Goal: Task Accomplishment & Management: Complete application form

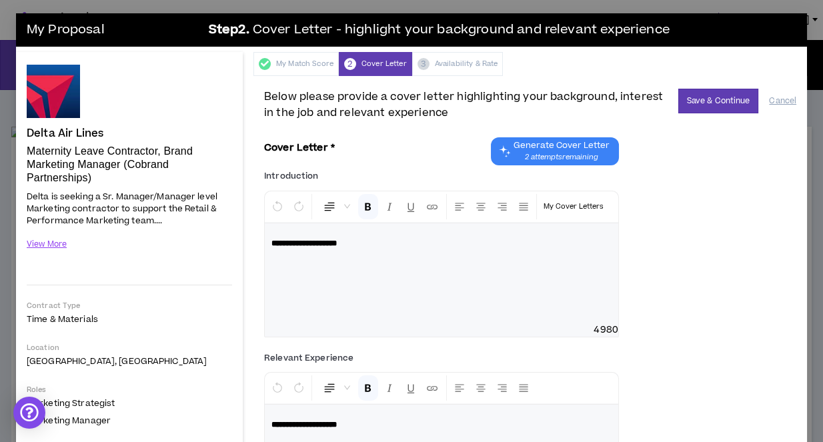
click at [341, 297] on div "**********" at bounding box center [441, 264] width 355 height 147
click at [572, 152] on span "2 attempts remaining" at bounding box center [562, 157] width 96 height 11
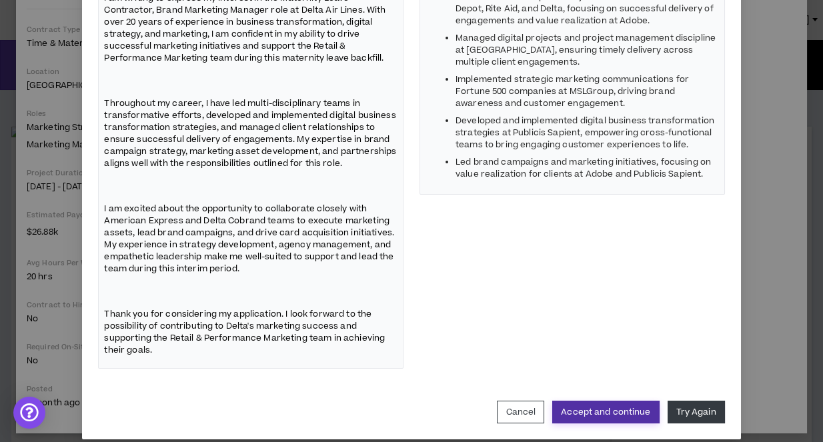
scroll to position [275, 0]
click at [625, 401] on button "Accept and continue" at bounding box center [605, 412] width 107 height 23
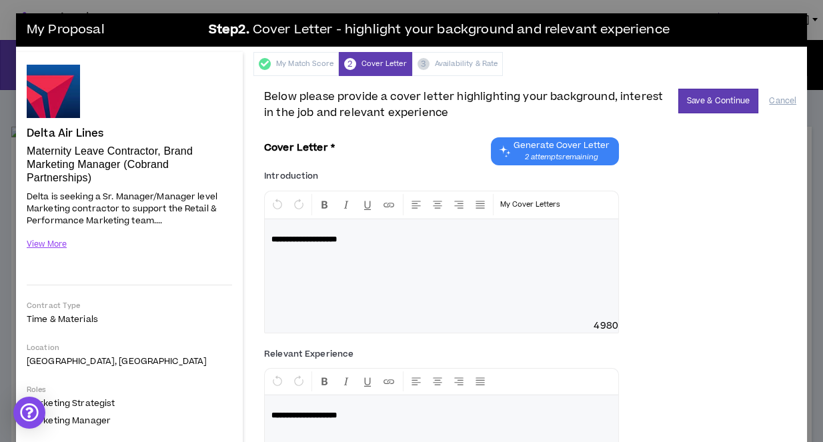
scroll to position [0, 0]
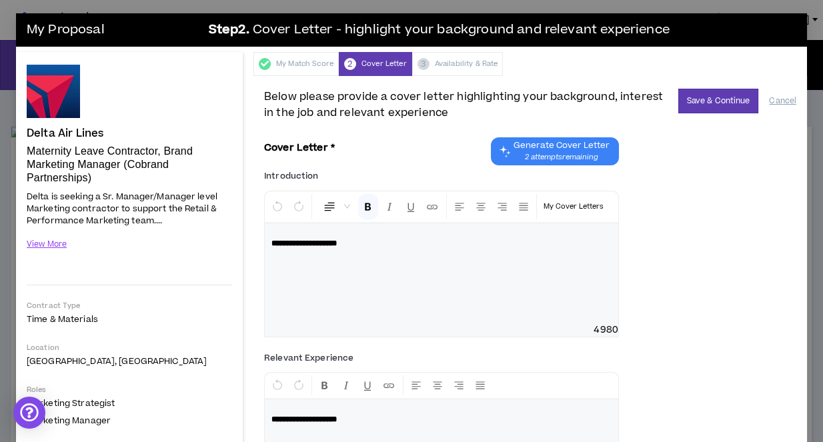
click at [350, 271] on div "**********" at bounding box center [441, 264] width 355 height 147
click at [386, 248] on div "**********" at bounding box center [441, 264] width 355 height 147
click at [407, 281] on div "**********" at bounding box center [441, 264] width 355 height 147
click at [774, 39] on p "Step 2 . Cover Letter - highlight your background and relevant experience" at bounding box center [498, 30] width 596 height 27
click at [311, 274] on div "**********" at bounding box center [441, 264] width 355 height 147
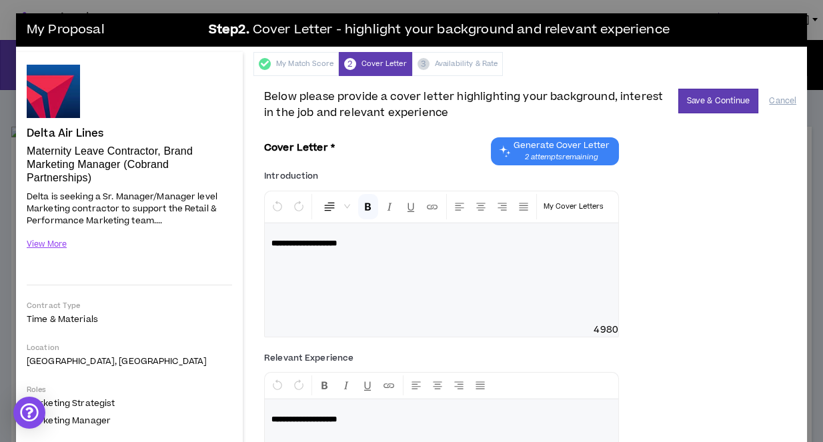
click at [373, 249] on div "**********" at bounding box center [441, 264] width 355 height 147
click at [369, 245] on div "**********" at bounding box center [441, 264] width 355 height 147
click at [369, 244] on div "**********" at bounding box center [441, 264] width 355 height 147
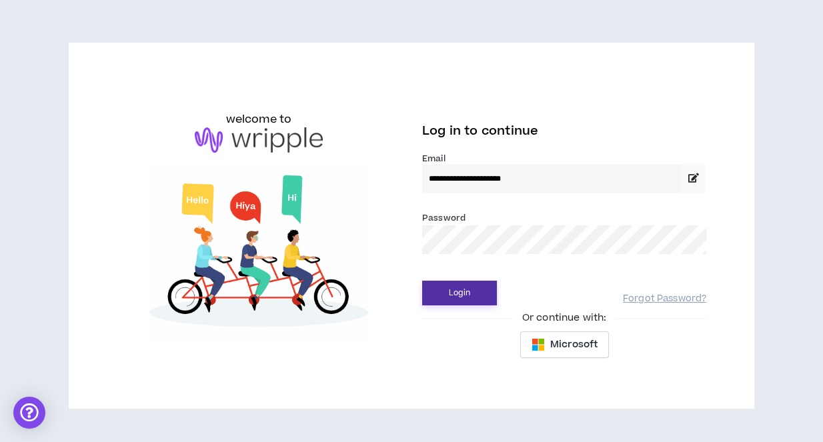
click at [453, 301] on button "Login" at bounding box center [459, 293] width 75 height 25
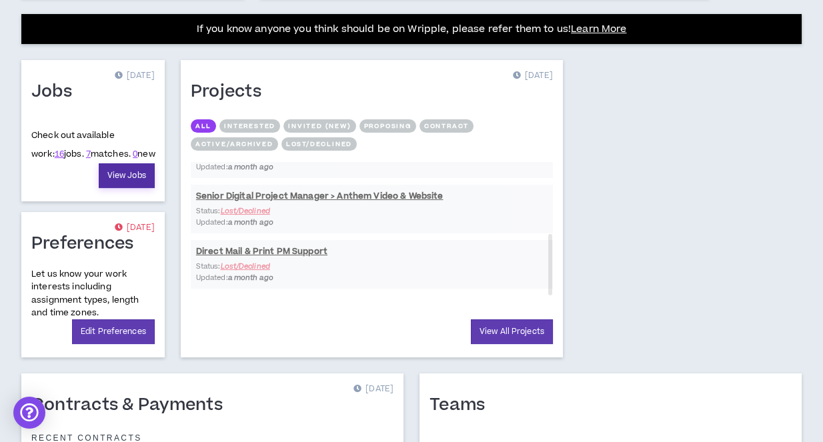
scroll to position [514, 0]
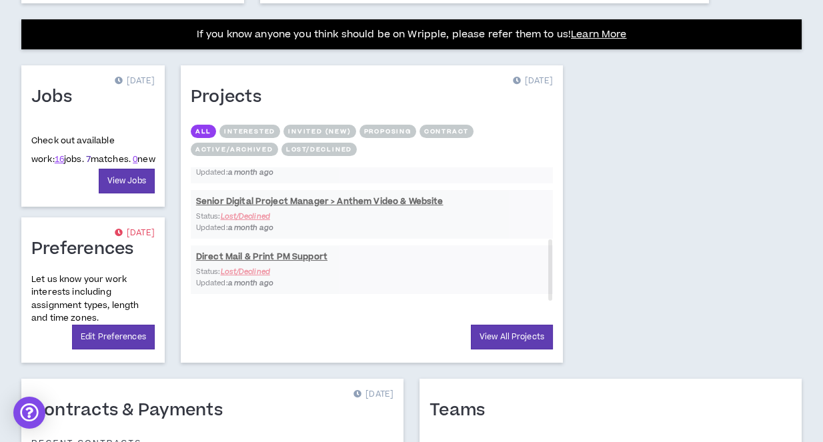
click at [86, 155] on link "7" at bounding box center [88, 159] width 5 height 12
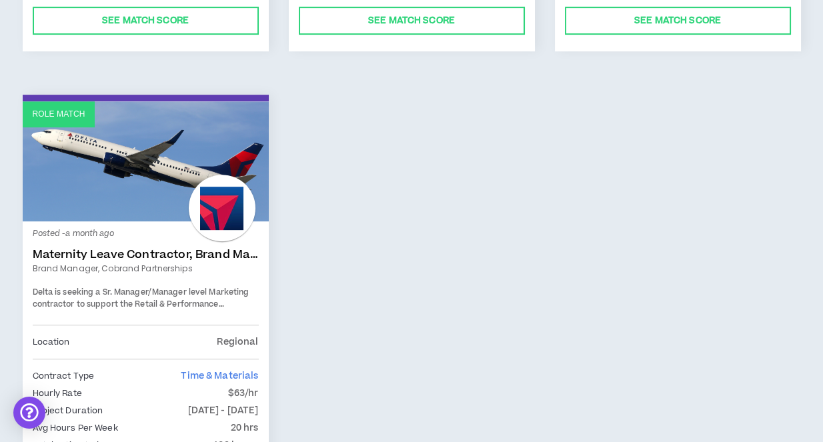
scroll to position [1199, 0]
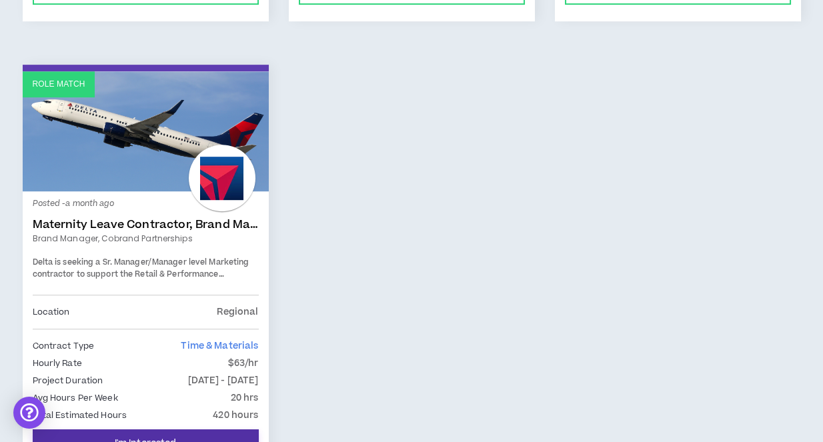
click at [235, 429] on button "I'm Interested" at bounding box center [146, 443] width 226 height 28
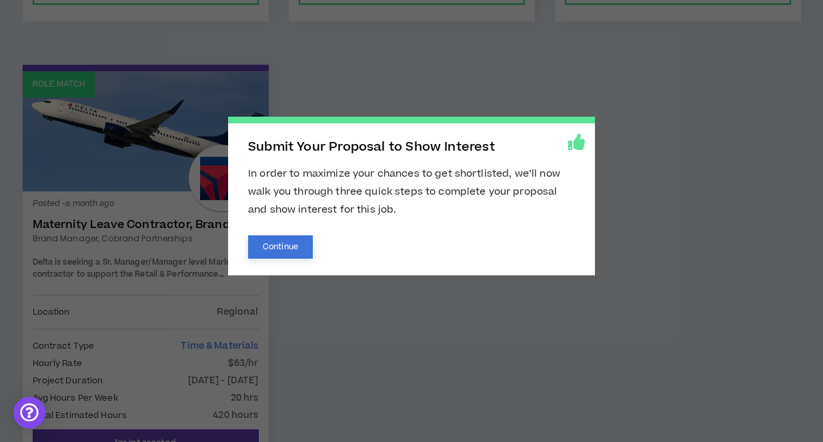
click at [309, 243] on button "Continue" at bounding box center [280, 246] width 65 height 23
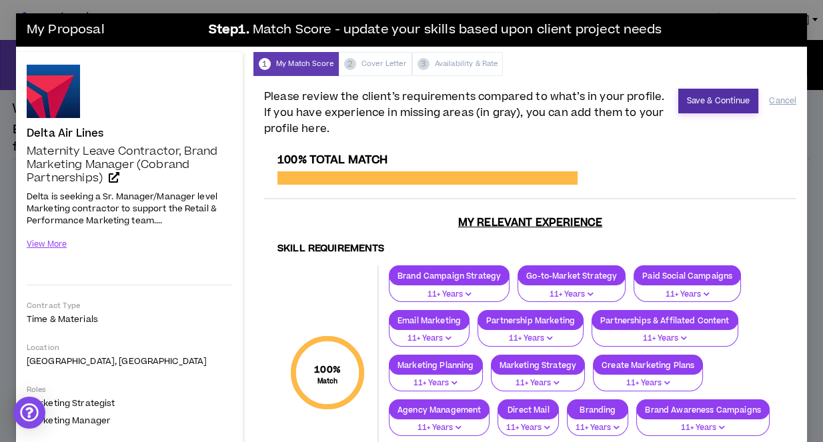
click at [717, 101] on button "Save & Continue" at bounding box center [718, 101] width 81 height 25
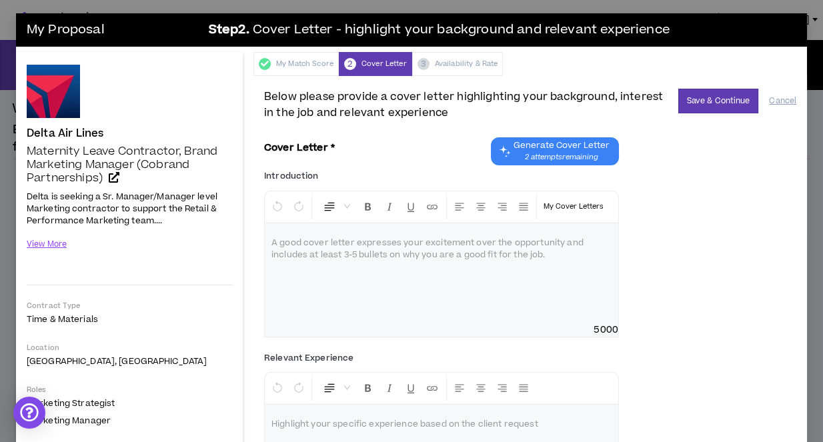
click at [580, 153] on span "2 attempts remaining" at bounding box center [562, 157] width 96 height 11
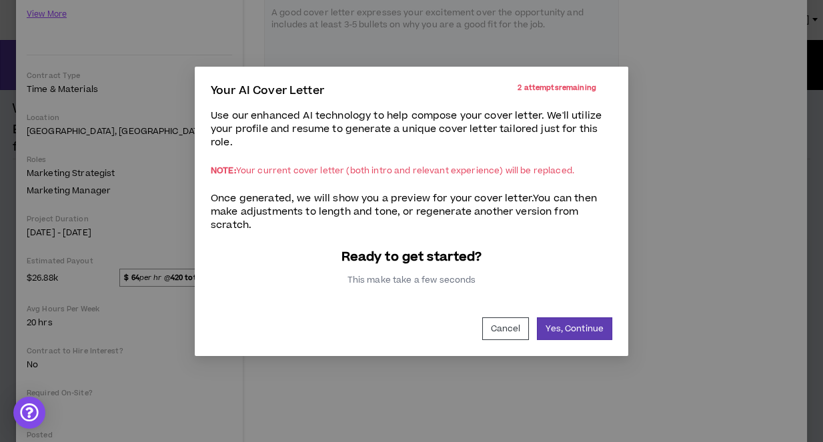
scroll to position [49, 0]
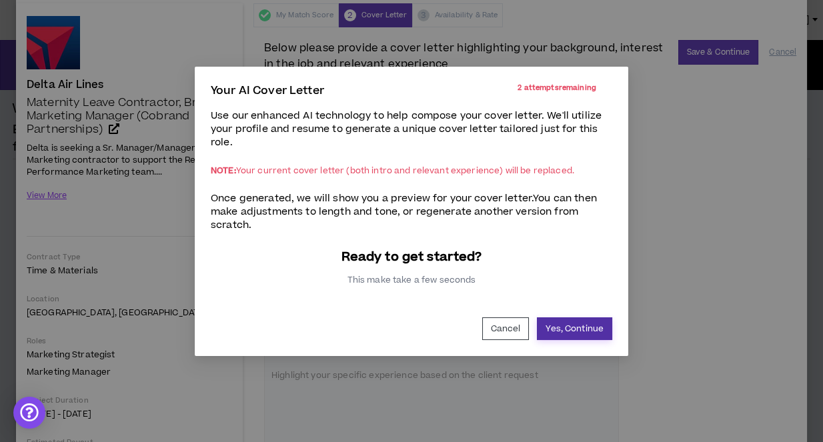
click at [575, 325] on button "Yes, Continue" at bounding box center [574, 328] width 75 height 23
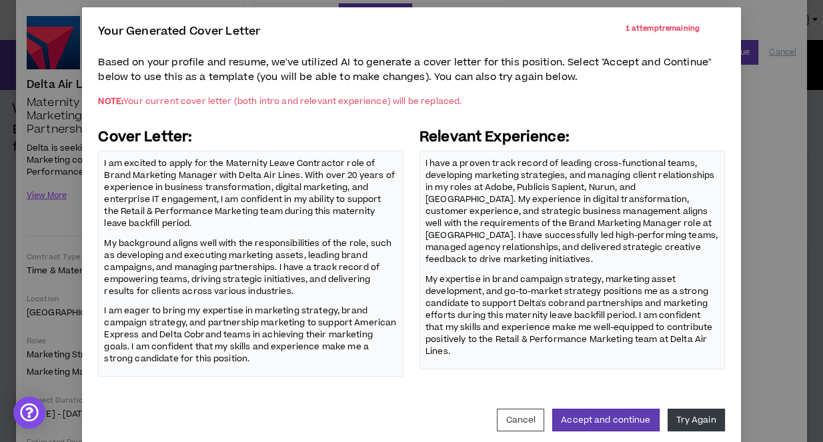
scroll to position [73, 0]
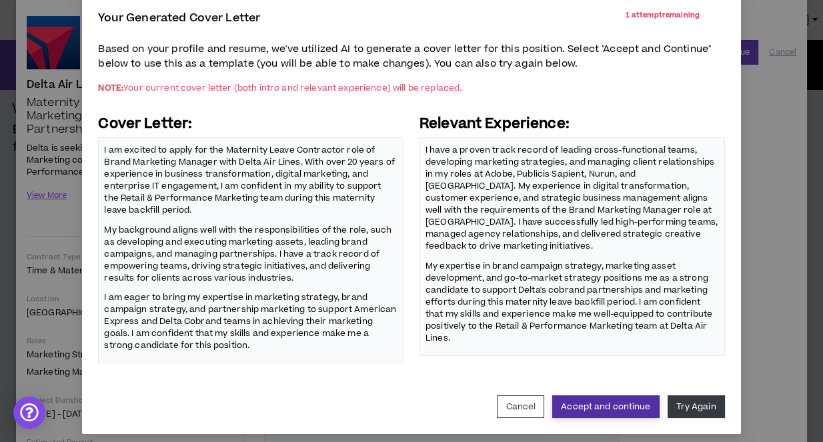
click at [595, 399] on button "Accept and continue" at bounding box center [605, 406] width 107 height 23
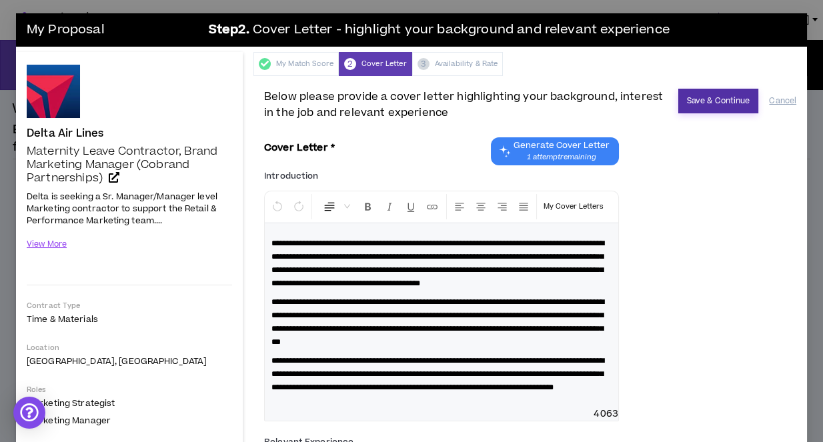
scroll to position [0, 0]
click at [724, 106] on button "Save & Continue" at bounding box center [718, 101] width 81 height 25
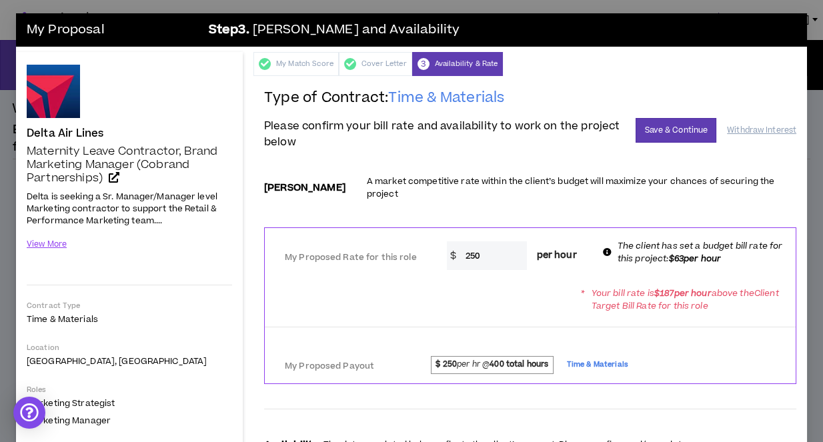
click at [492, 248] on input "250" at bounding box center [493, 255] width 68 height 29
drag, startPoint x: 494, startPoint y: 243, endPoint x: 440, endPoint y: 236, distance: 54.4
click at [440, 241] on div "* $ 250 per hour" at bounding box center [517, 255] width 161 height 29
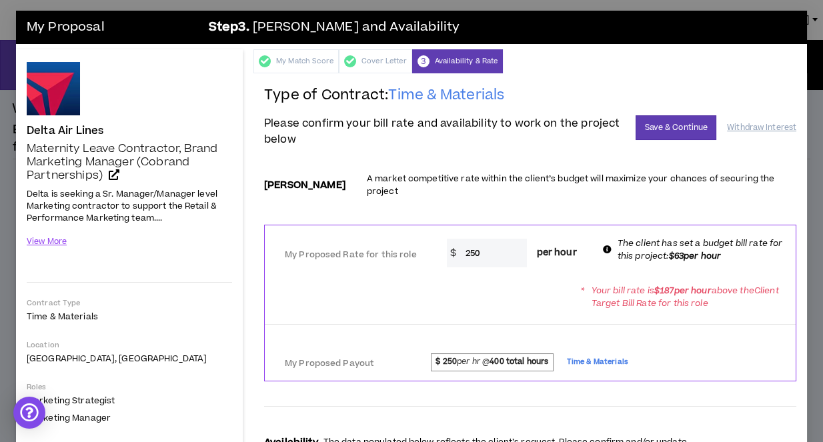
scroll to position [4, 0]
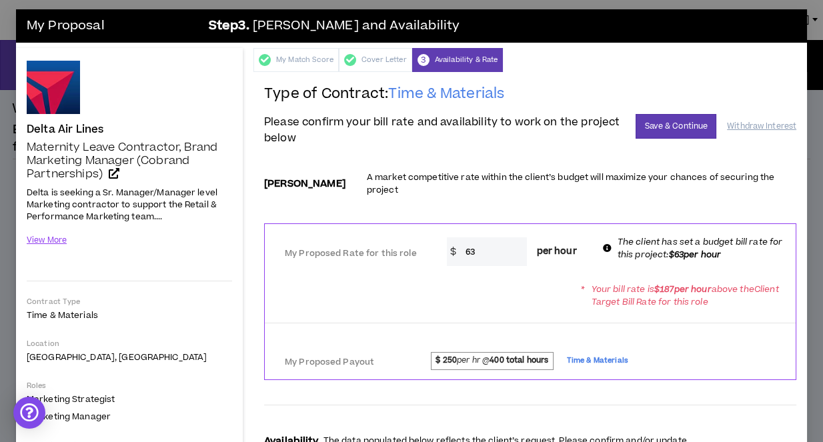
type input "63"
click at [491, 277] on div "* Your bill rate is $ 187 per hour above the Client Target Bill Rate for this r…" at bounding box center [530, 295] width 531 height 37
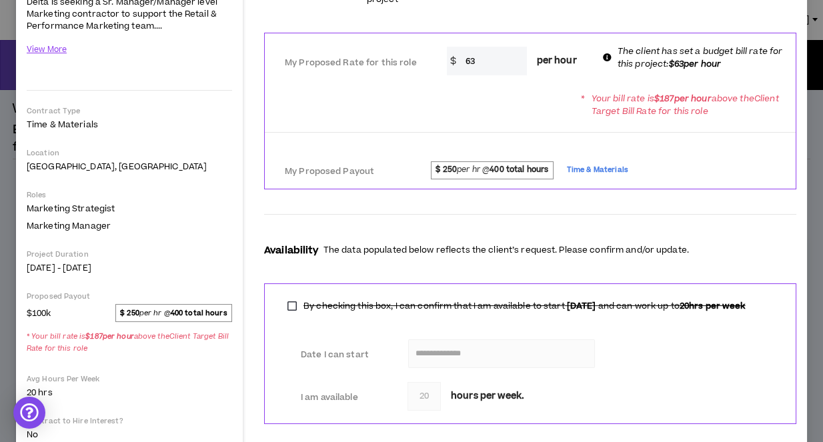
scroll to position [193, 0]
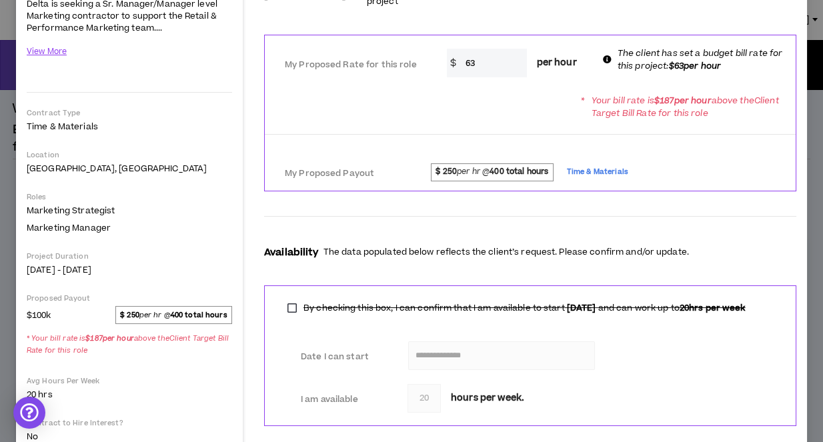
click at [596, 216] on div "Availability The data populated below reflects the client’s request. Please con…" at bounding box center [530, 238] width 532 height 72
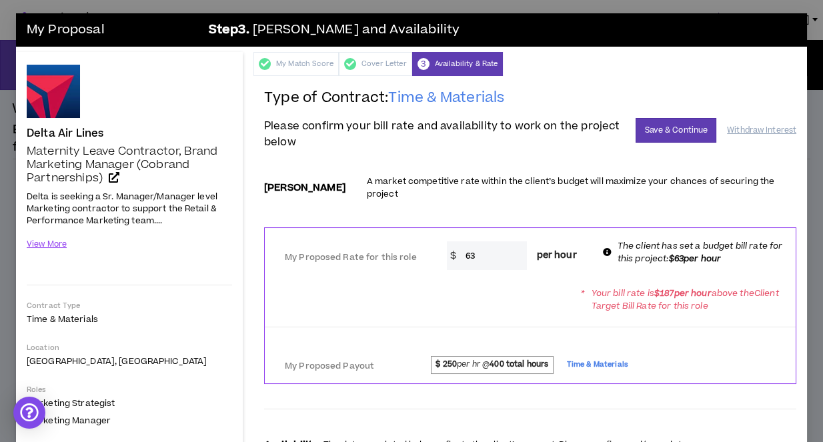
scroll to position [0, 0]
click at [680, 129] on button "Save & Continue" at bounding box center [676, 130] width 81 height 25
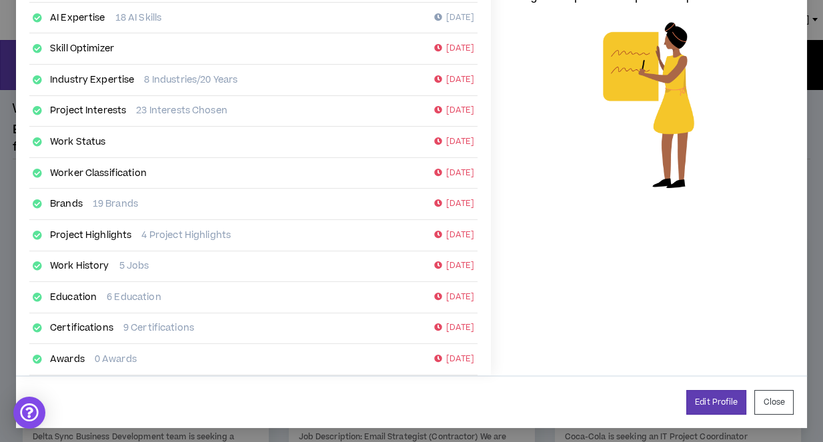
scroll to position [257, 0]
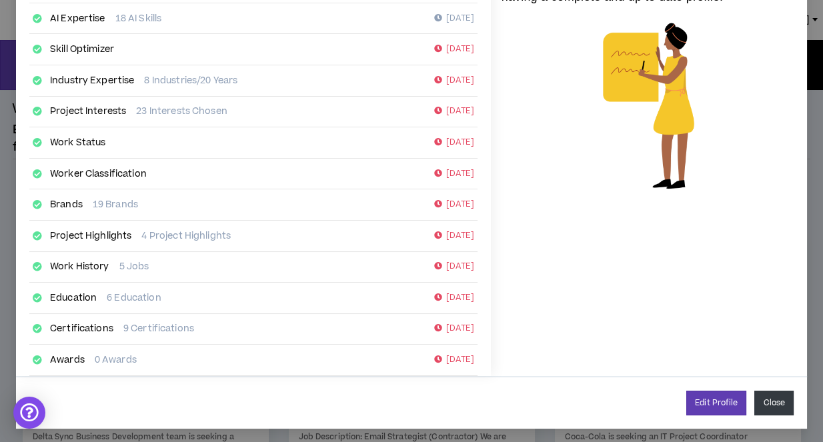
click at [784, 399] on button "Close" at bounding box center [773, 403] width 39 height 25
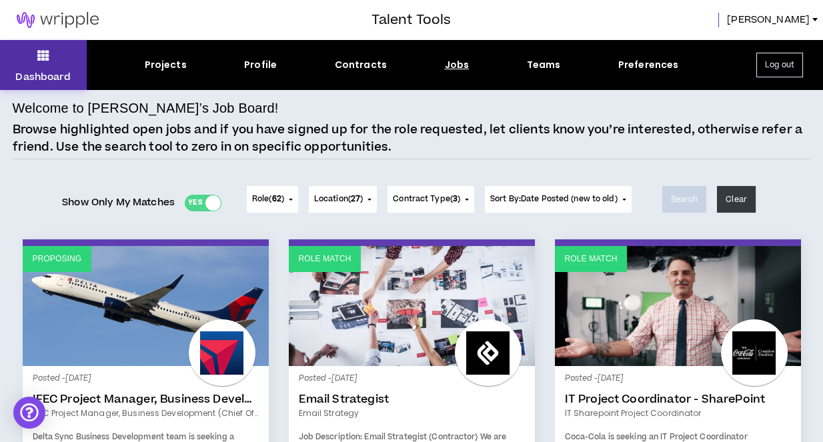
click at [41, 57] on icon at bounding box center [43, 55] width 12 height 19
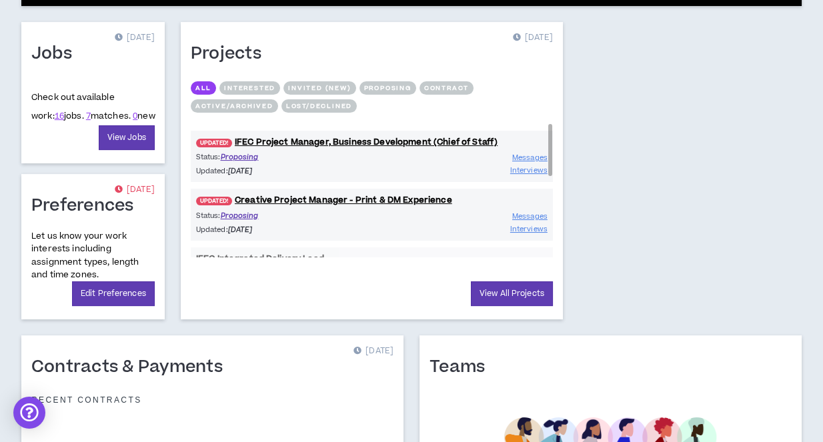
scroll to position [580, 0]
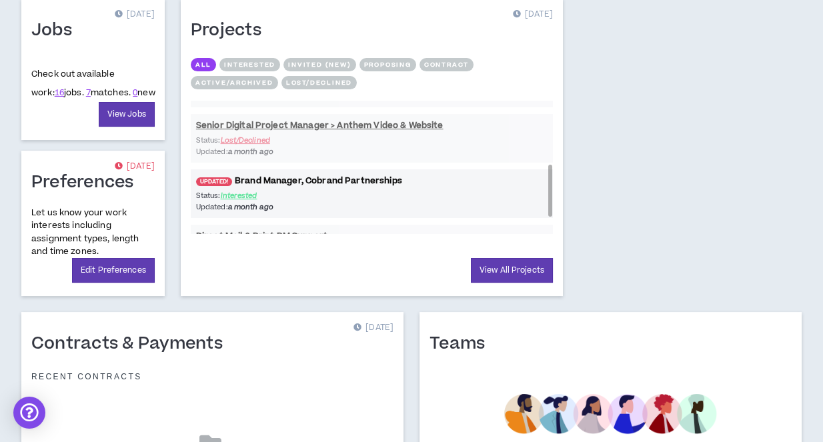
click at [321, 175] on link "UPDATED! Brand Manager, Cobrand Partnerships" at bounding box center [372, 181] width 362 height 13
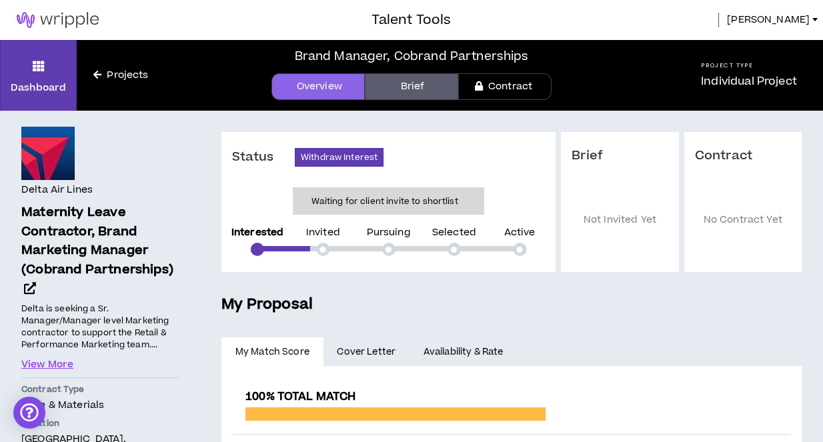
click at [122, 75] on link "Projects" at bounding box center [121, 75] width 88 height 15
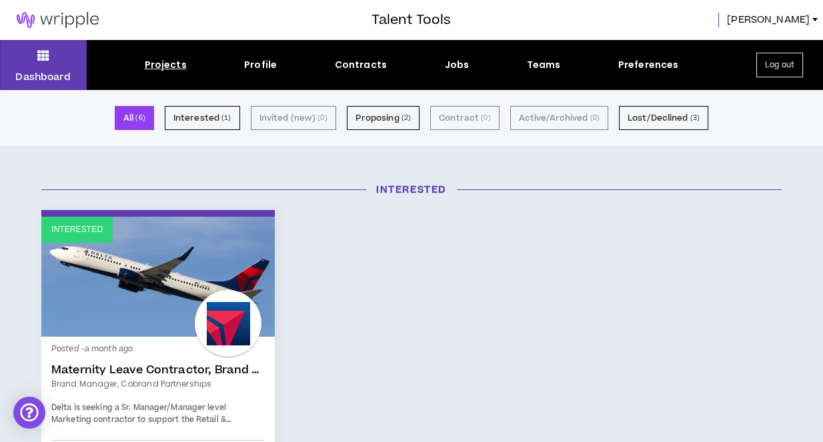
click at [74, 17] on img at bounding box center [57, 20] width 115 height 16
